Goal: Task Accomplishment & Management: Complete application form

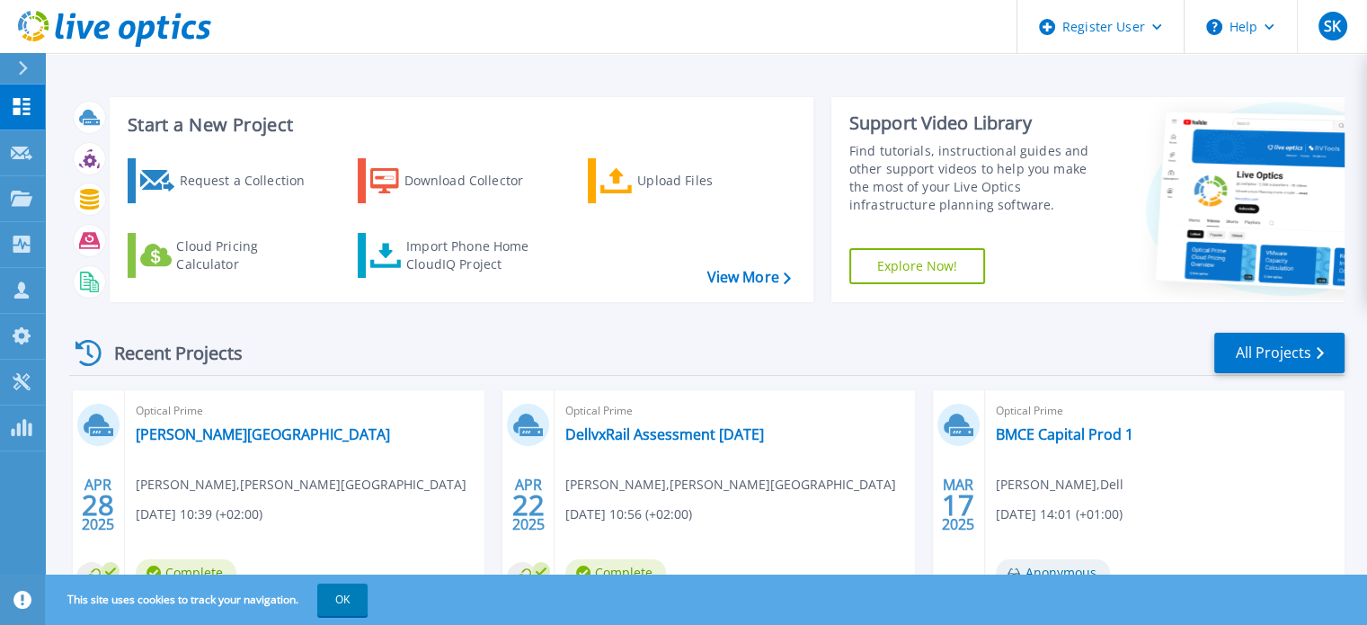
click at [457, 398] on div "Optical Prime Tana Kommune Sten Gøran Olsen , Tana kommune 04/28/2025, 10:39 (+…" at bounding box center [305, 506] width 360 height 233
click at [243, 188] on div "Request a Collection" at bounding box center [251, 181] width 144 height 36
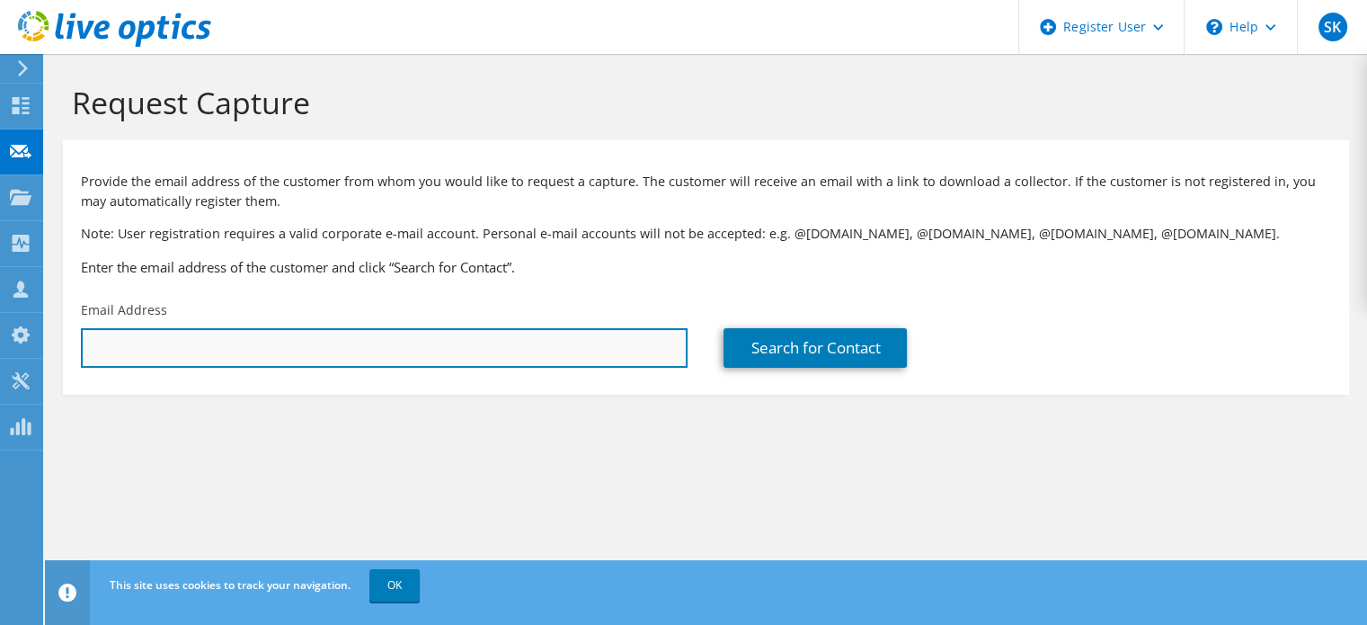
click at [166, 355] on input "text" at bounding box center [384, 348] width 607 height 40
click at [255, 346] on input "text" at bounding box center [384, 348] width 607 height 40
paste input "Jimmy.Johansson@bardu.kommune.no"
type input "Jimmy.Johansson@bardu.kommune.no"
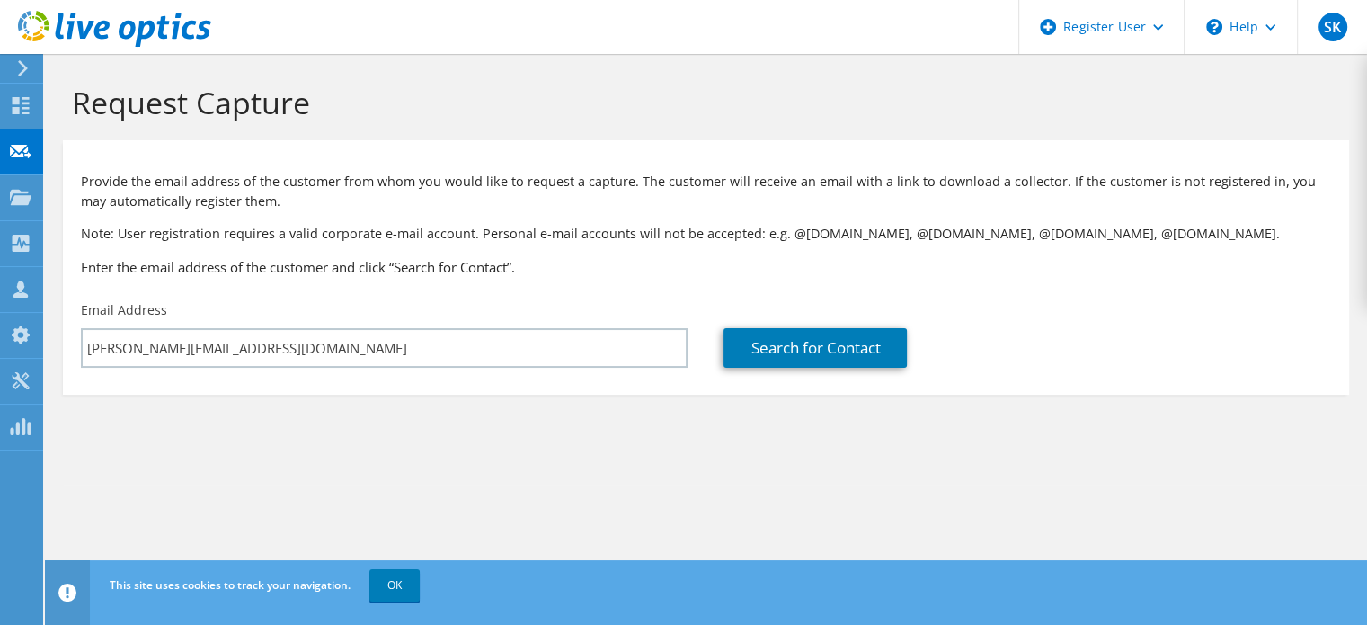
click at [281, 398] on section "Request Capture Provide the email address of the customer from whom you would l…" at bounding box center [706, 269] width 1322 height 431
click at [784, 342] on link "Search for Contact" at bounding box center [815, 348] width 183 height 40
type input "Bardu kommune"
type input "Jimmy"
type input "Johansson"
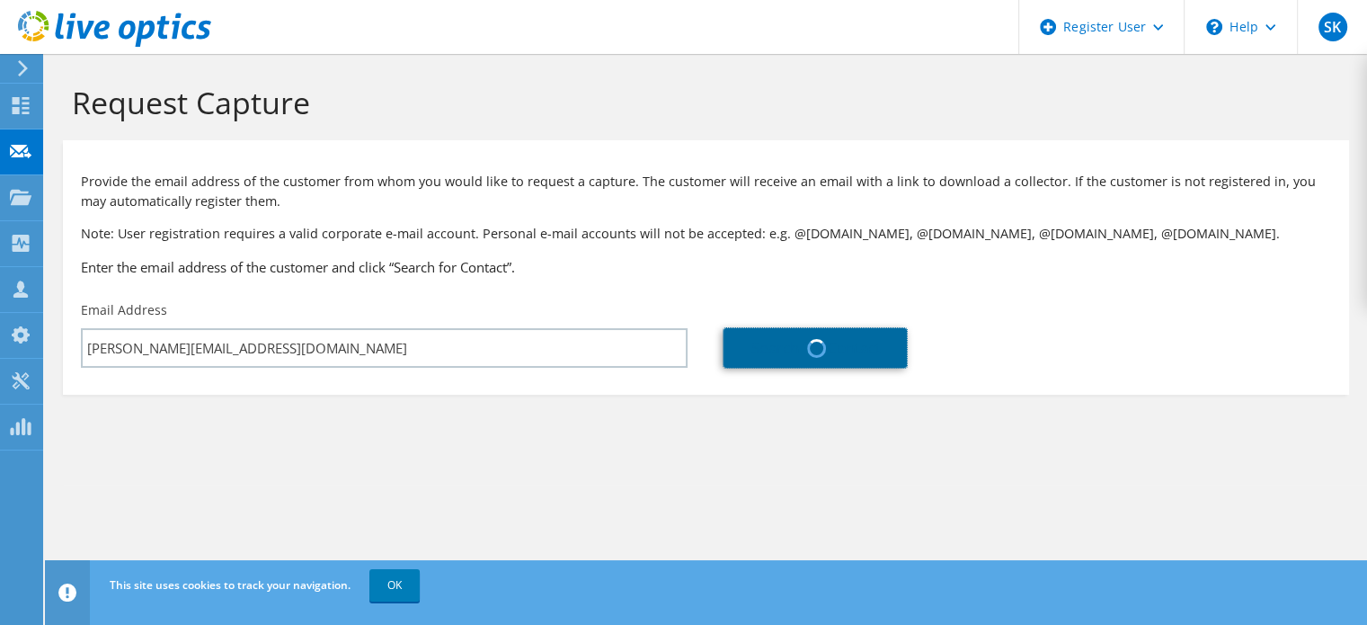
type input "Norway"
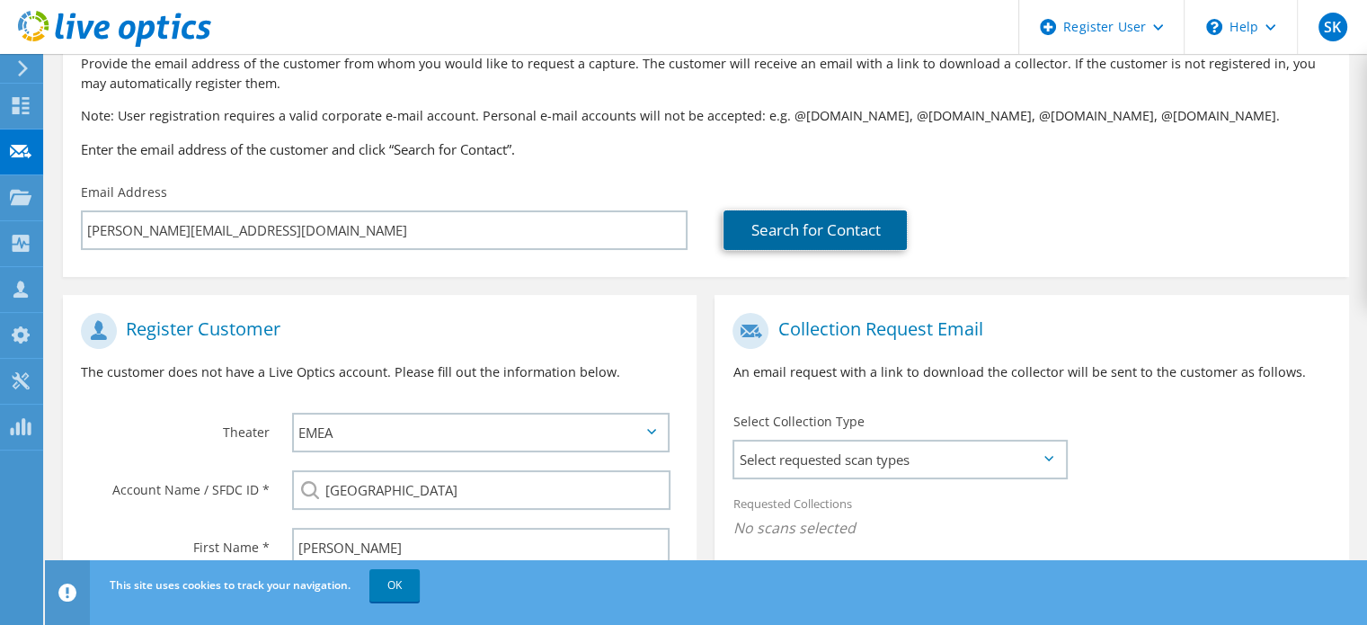
scroll to position [111, 0]
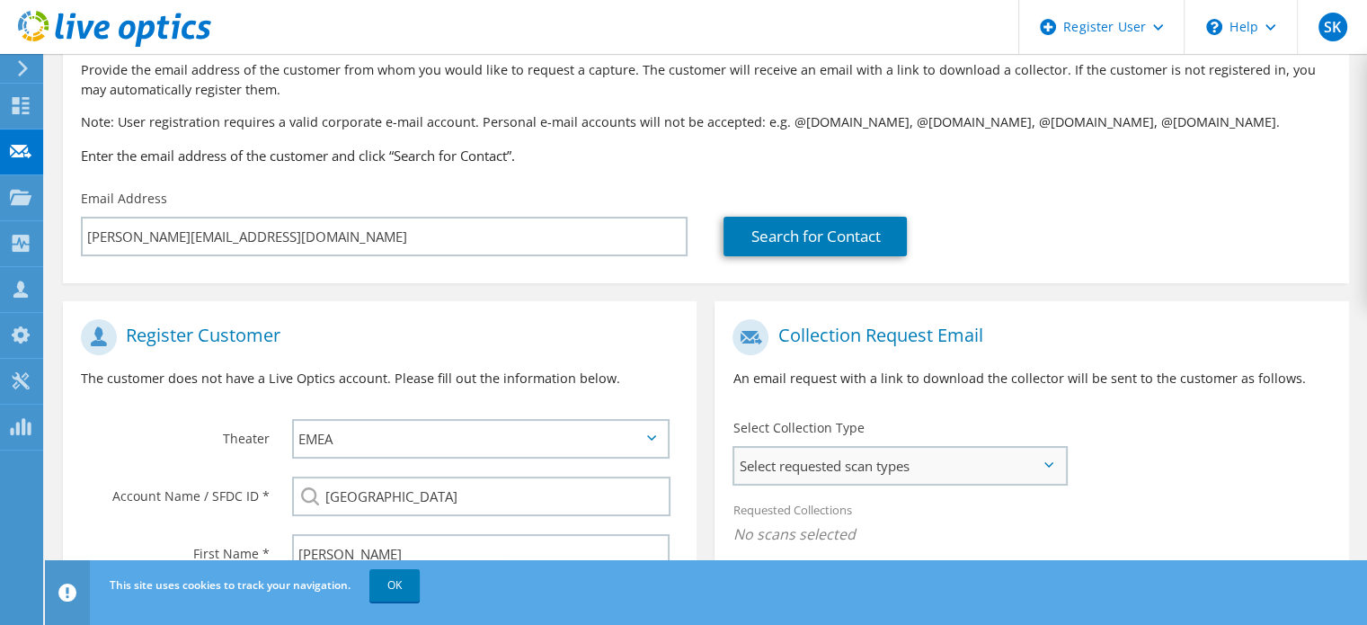
click at [815, 457] on span "Select requested scan types" at bounding box center [899, 466] width 331 height 36
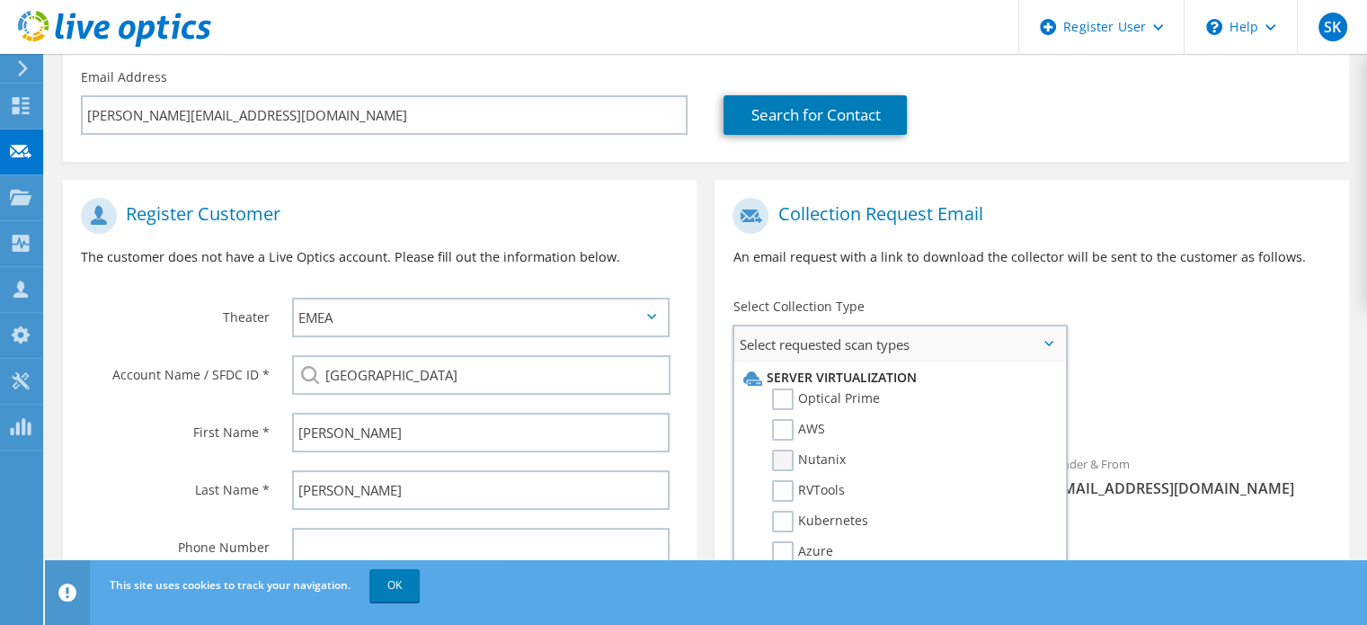
scroll to position [262, 0]
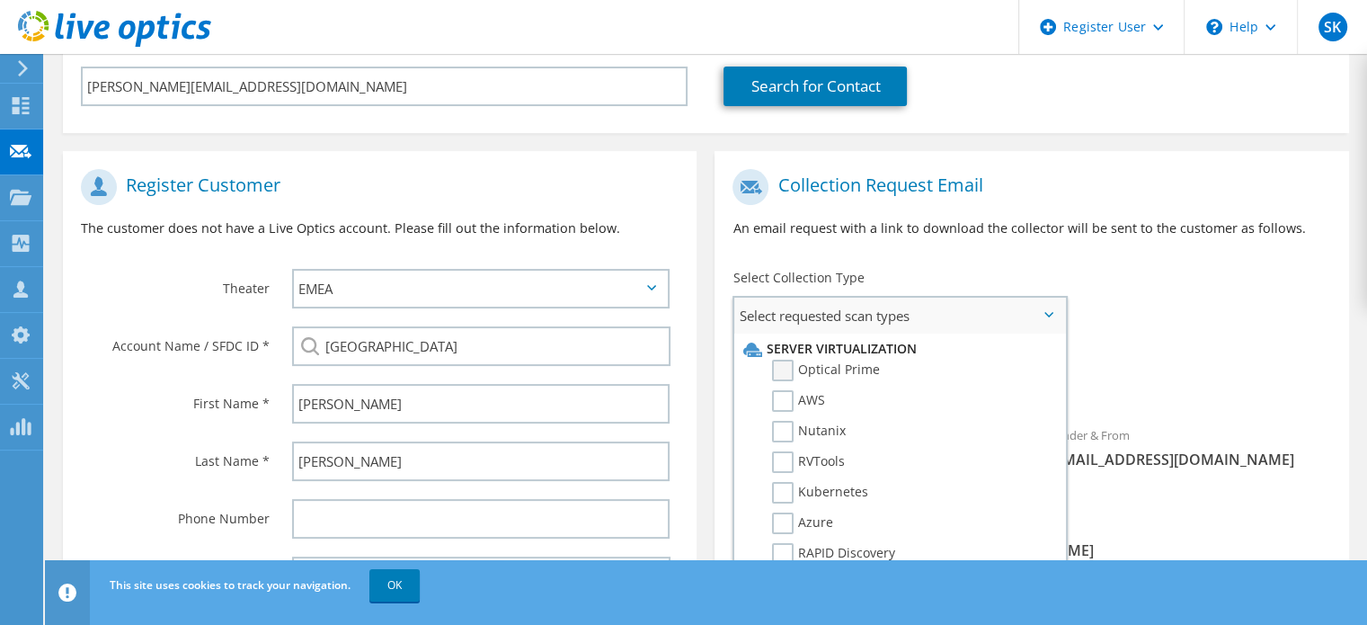
click at [808, 368] on label "Optical Prime" at bounding box center [826, 371] width 108 height 22
click at [0, 0] on input "Optical Prime" at bounding box center [0, 0] width 0 height 0
click at [1186, 347] on div "Requested Collections No scans selected Optical Prime" at bounding box center [1032, 377] width 634 height 72
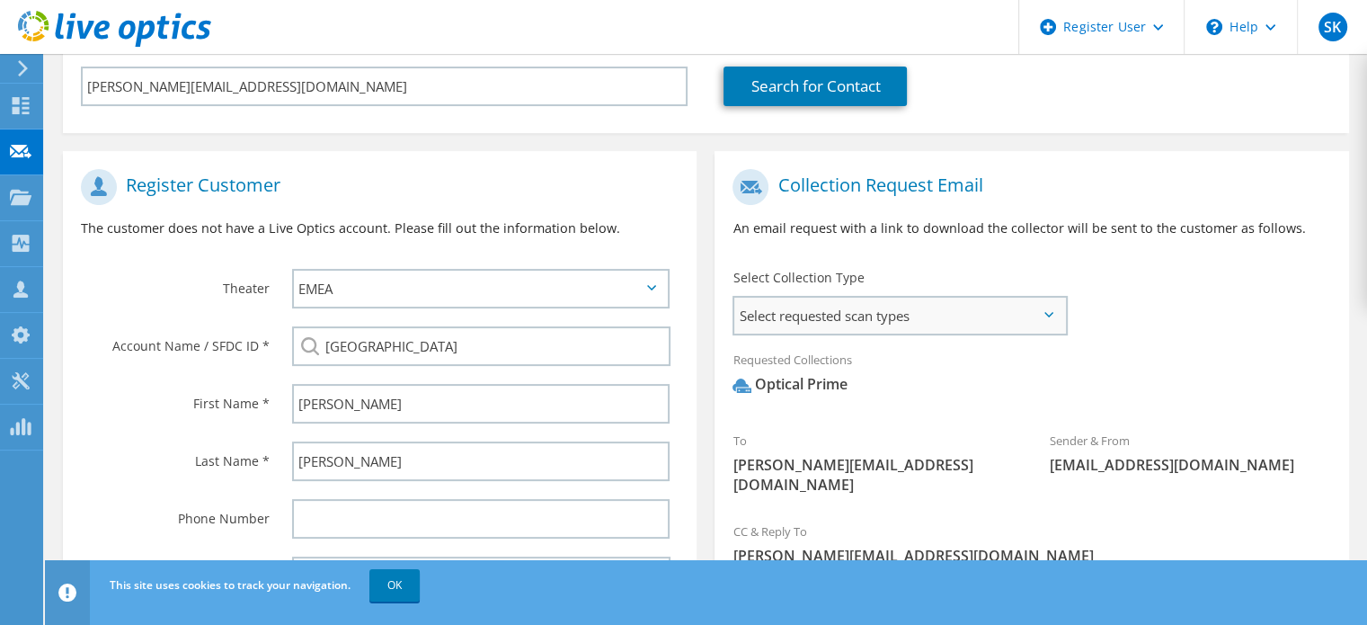
click at [1009, 324] on span "Select requested scan types" at bounding box center [899, 316] width 331 height 36
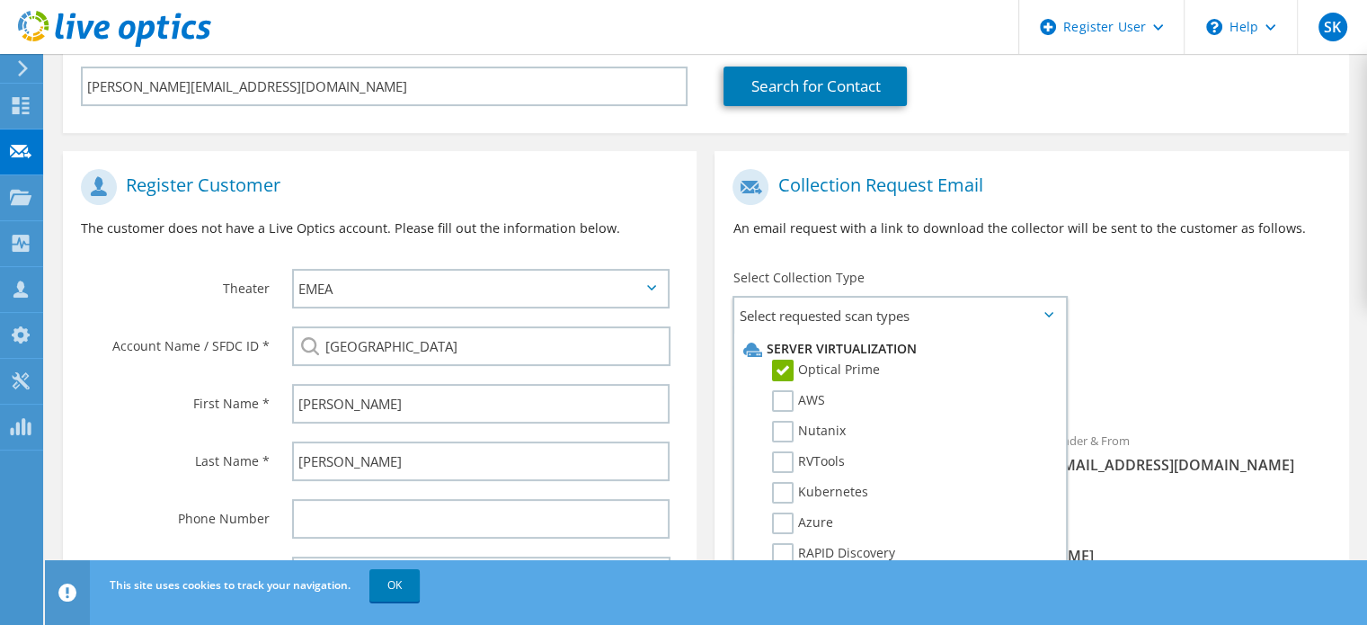
click at [1291, 284] on div "To Jimmy.Johansson@bardu.kommune.no Sender & From liveoptics@liveoptics.com" at bounding box center [1032, 336] width 634 height 352
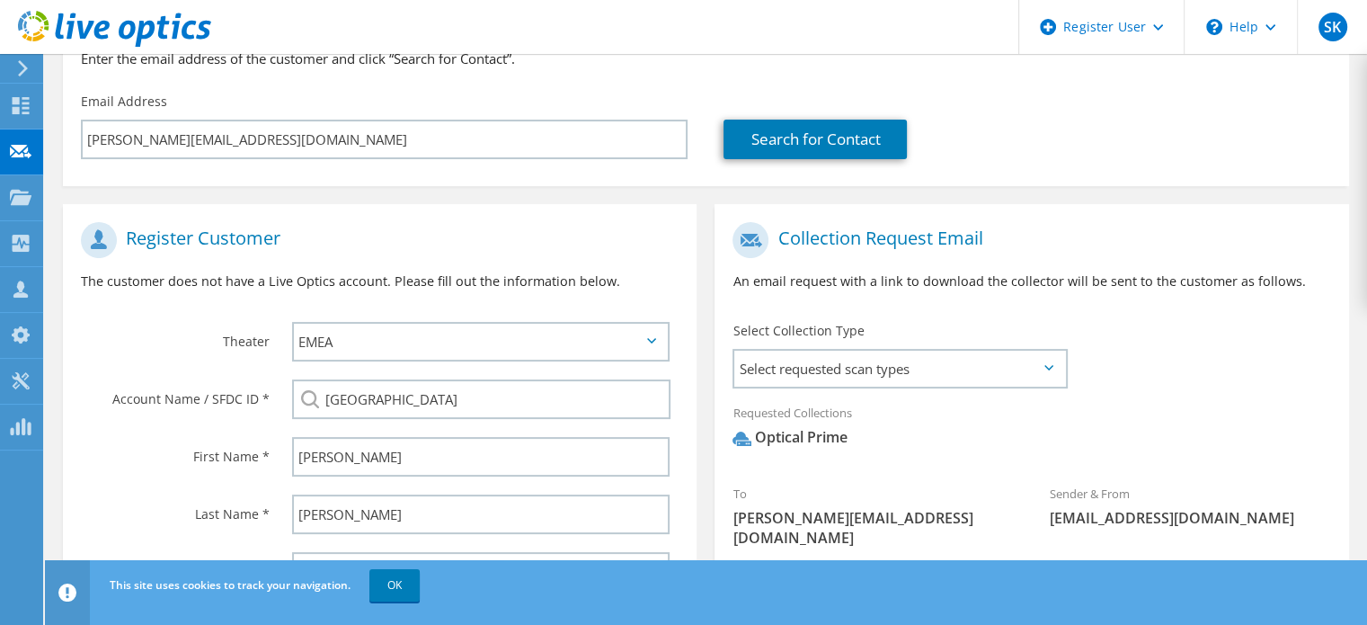
scroll to position [111, 0]
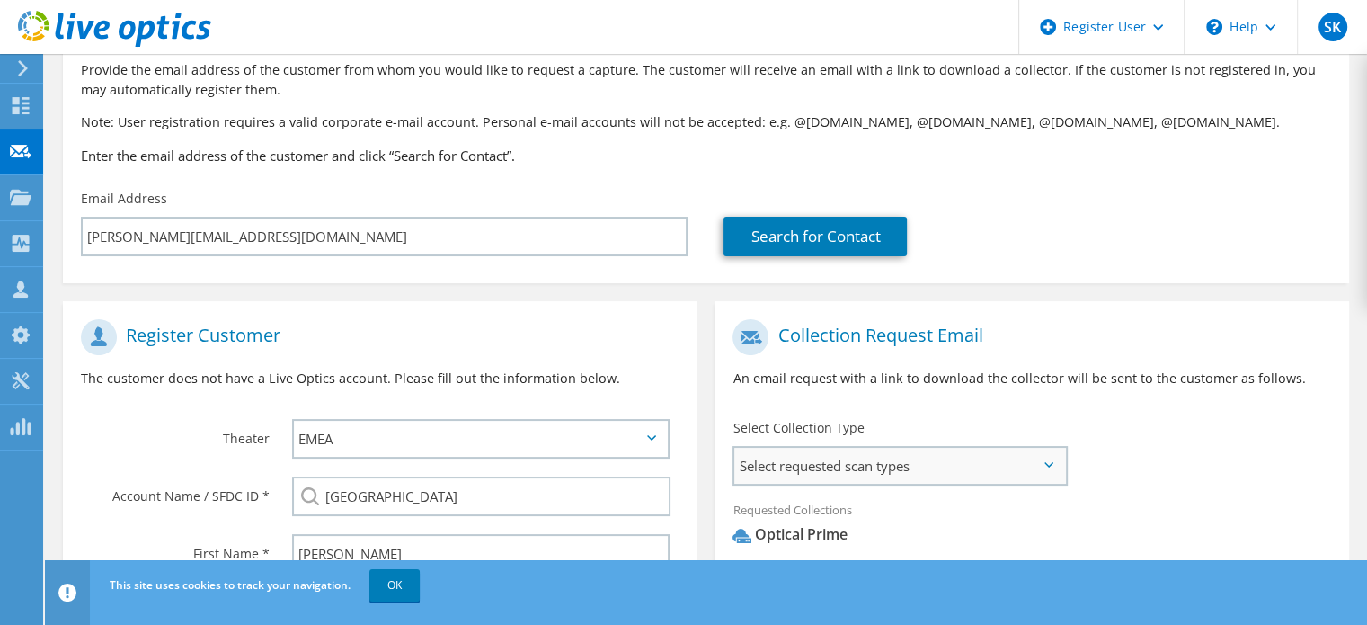
click at [791, 449] on span "Select requested scan types" at bounding box center [899, 466] width 331 height 36
click at [822, 365] on div "Collection Request Email An email request with a link to download the collector…" at bounding box center [1032, 360] width 634 height 100
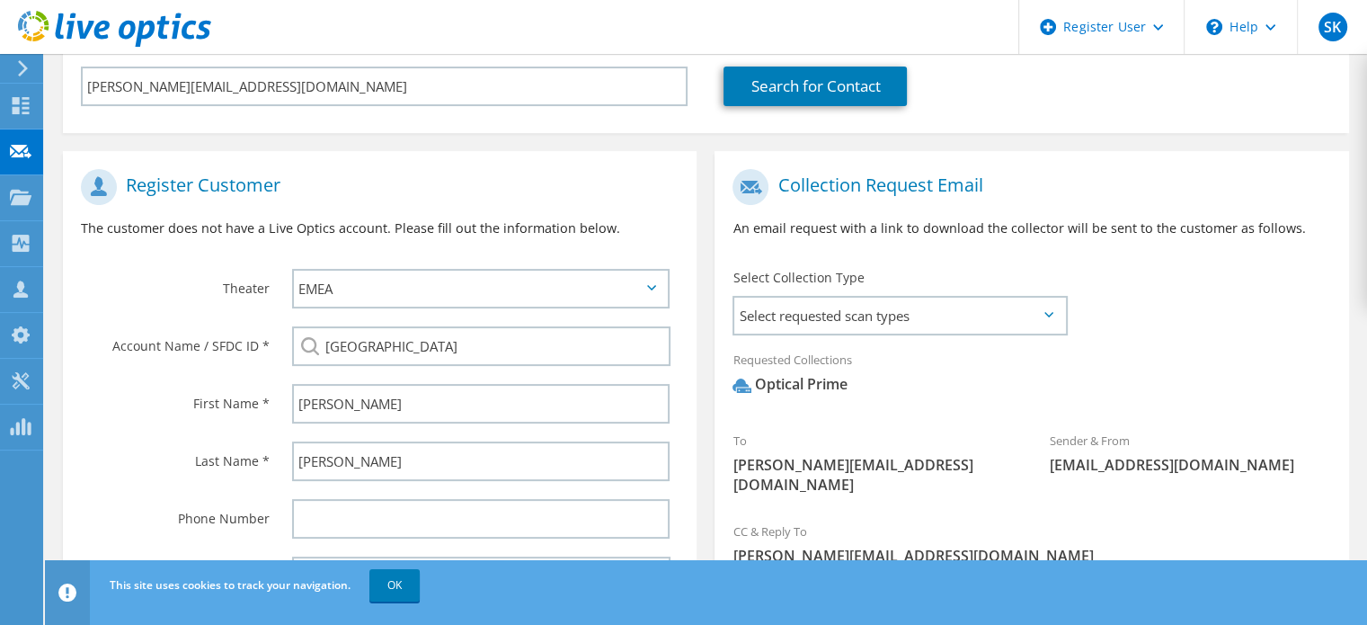
scroll to position [411, 0]
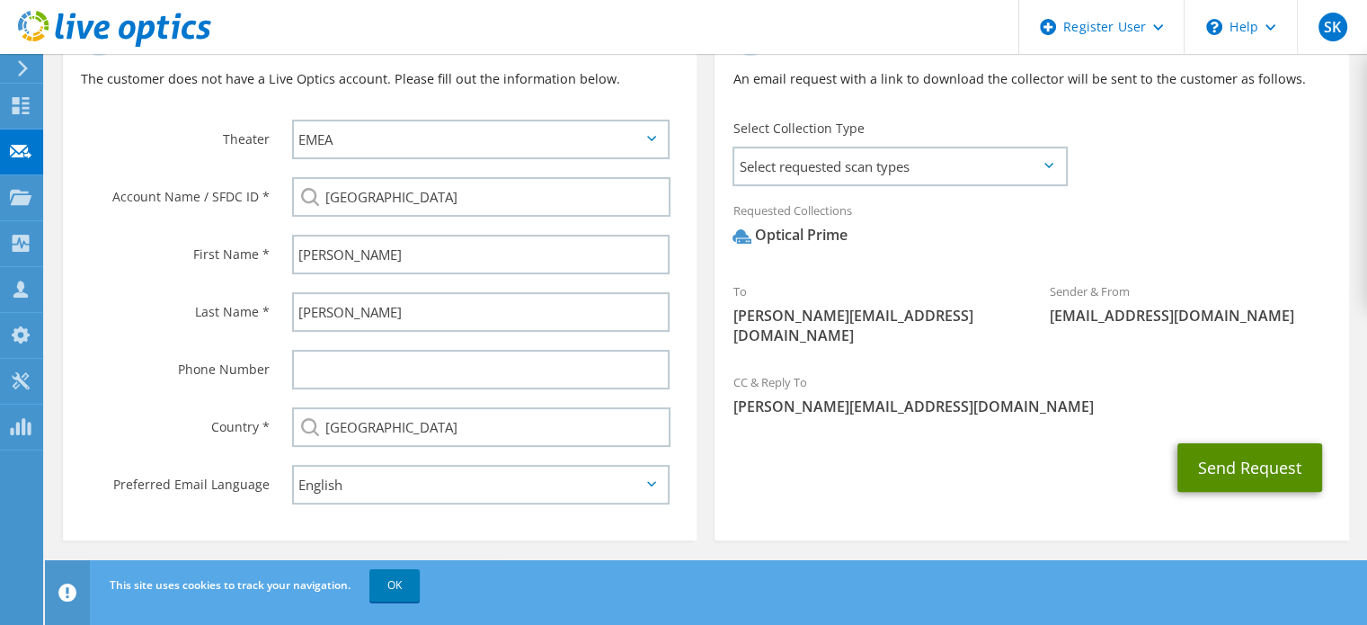
click at [1220, 460] on button "Send Request" at bounding box center [1250, 467] width 145 height 49
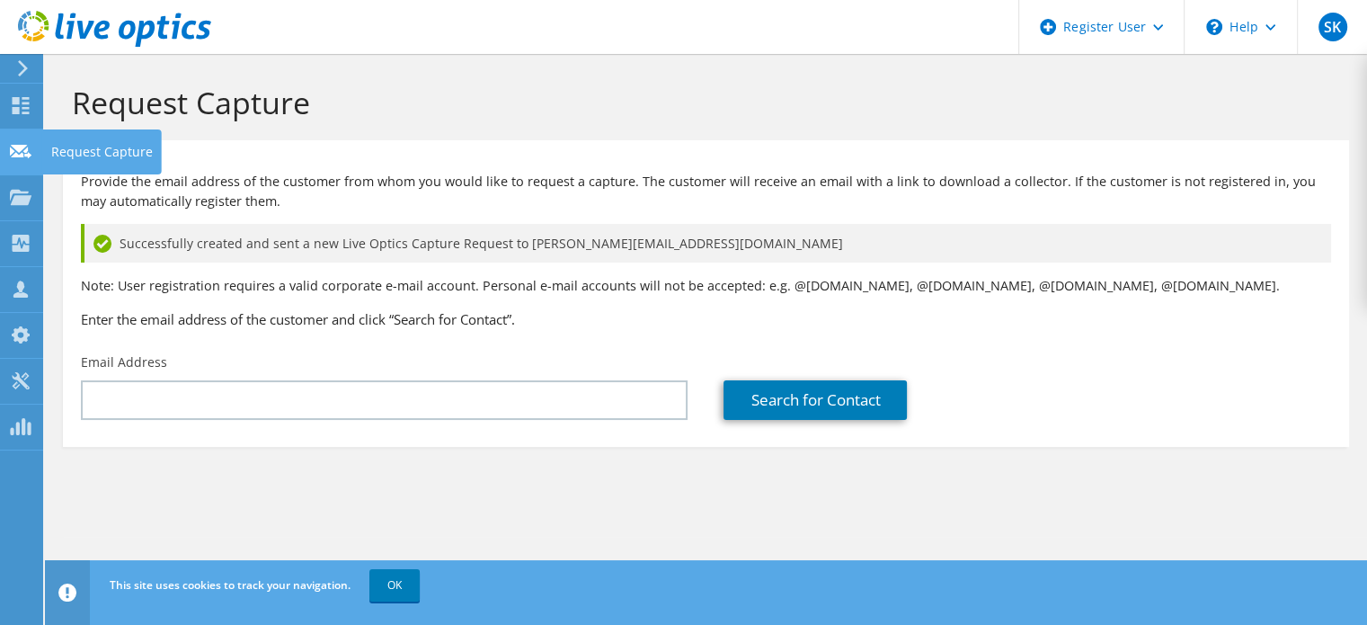
click at [25, 143] on icon at bounding box center [21, 151] width 22 height 17
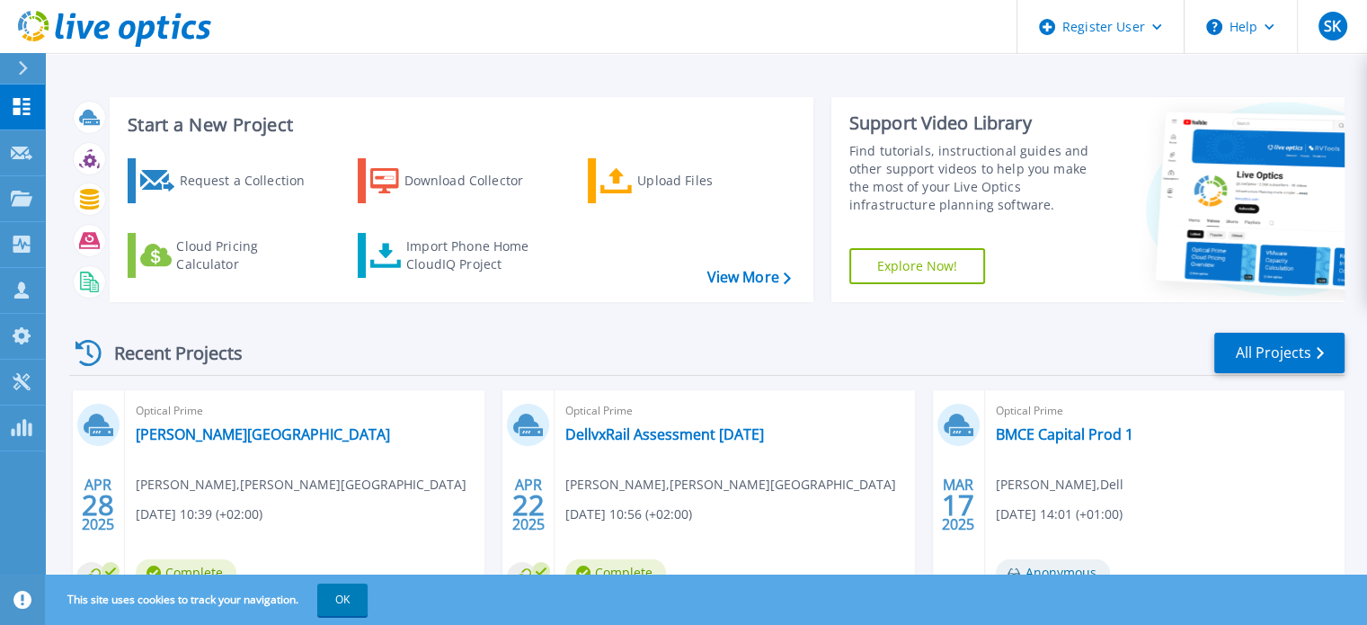
scroll to position [102, 0]
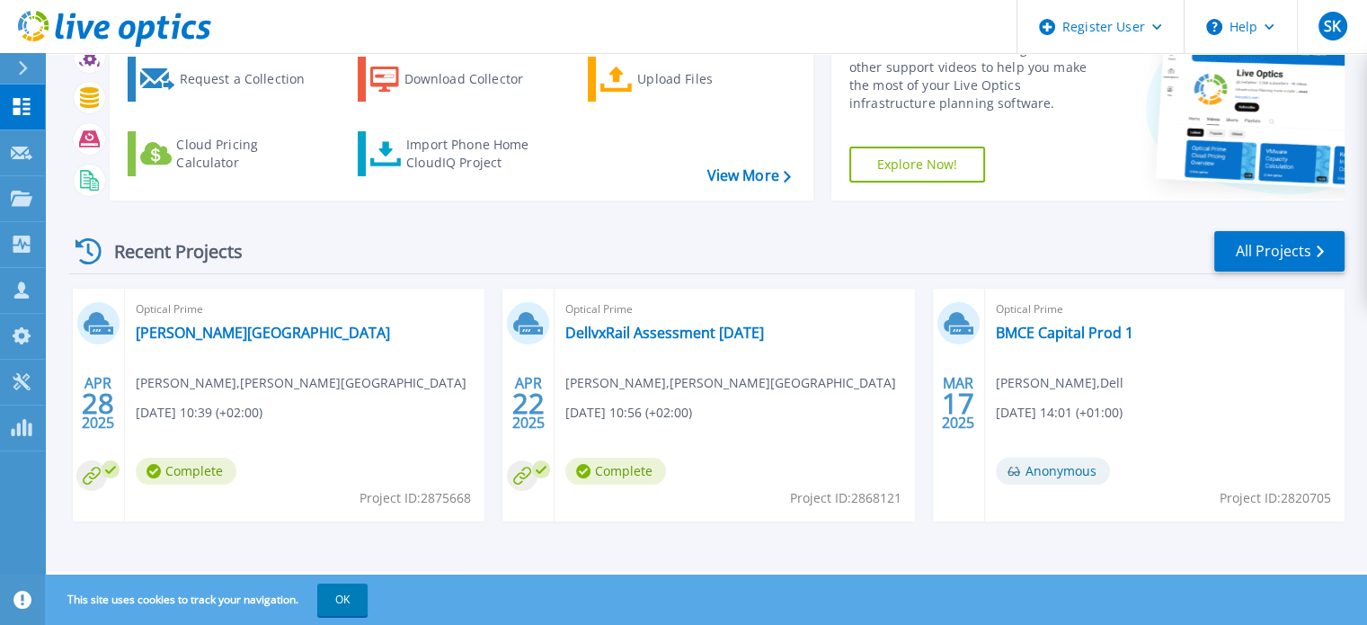
click at [554, 227] on div "Recent Projects All Projects [DATE] Optical Prime [PERSON_NAME][GEOGRAPHIC_DATA…" at bounding box center [707, 393] width 1276 height 357
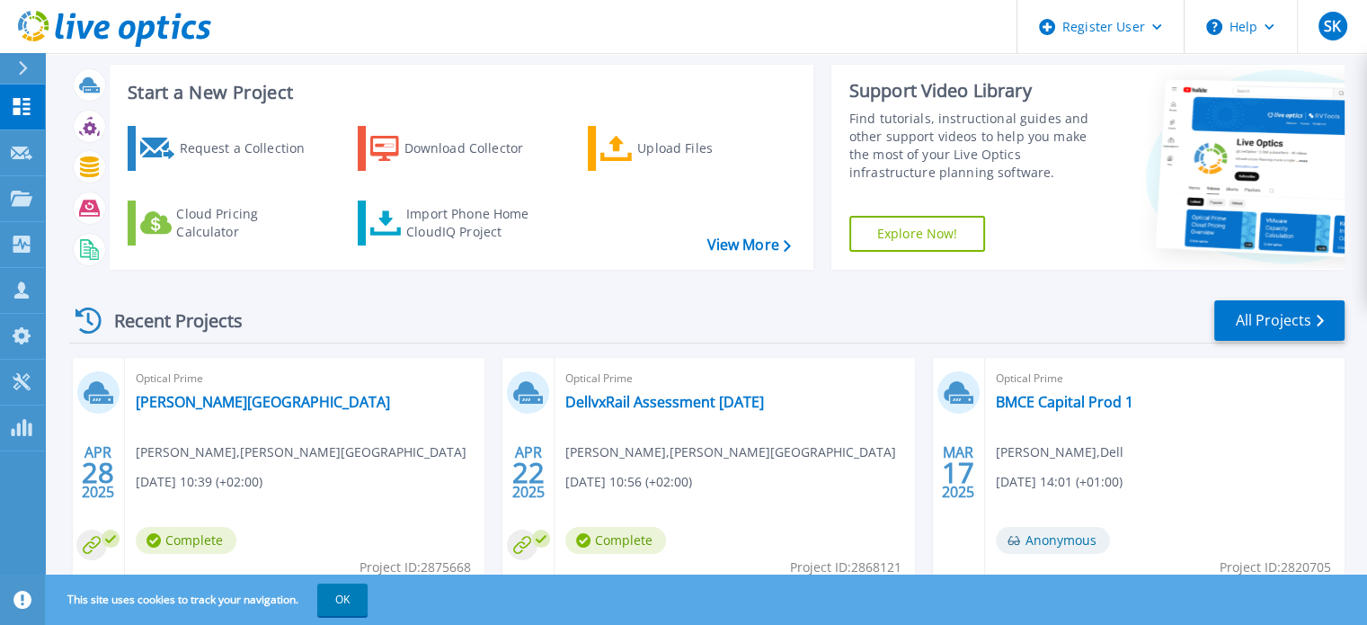
scroll to position [0, 0]
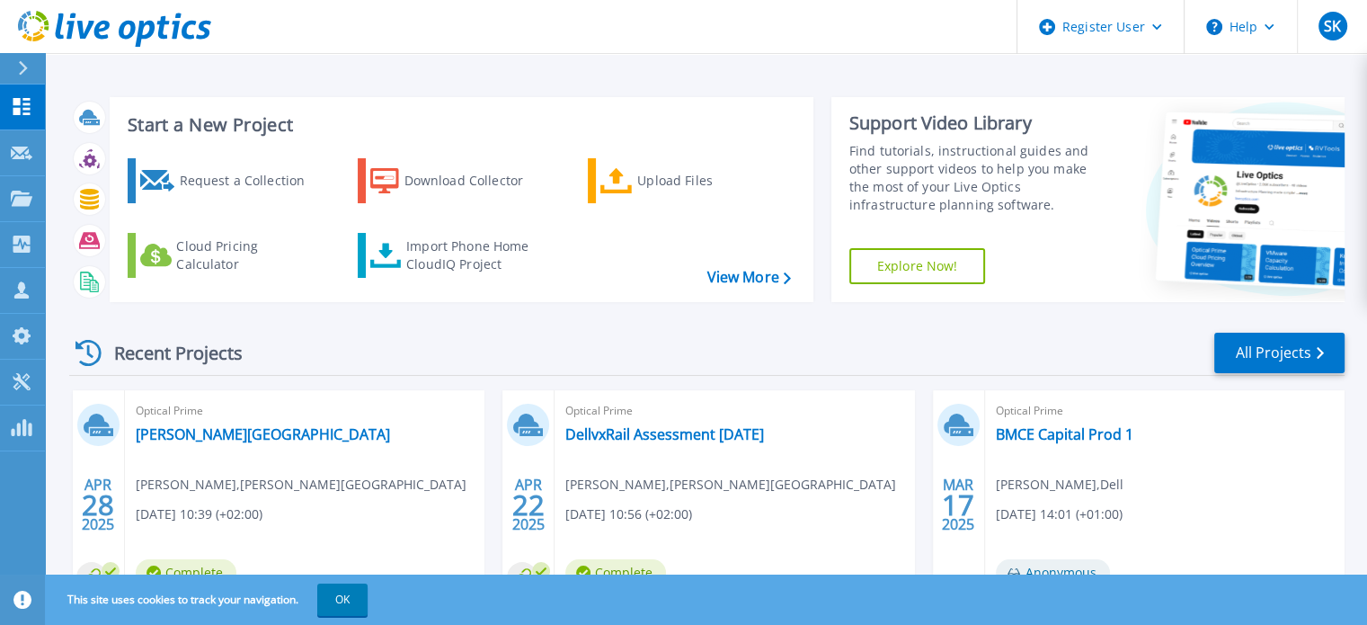
click at [582, 326] on div "Recent Projects All Projects [DATE] Optical Prime [PERSON_NAME][GEOGRAPHIC_DATA…" at bounding box center [707, 494] width 1276 height 357
